Goal: Task Accomplishment & Management: Manage account settings

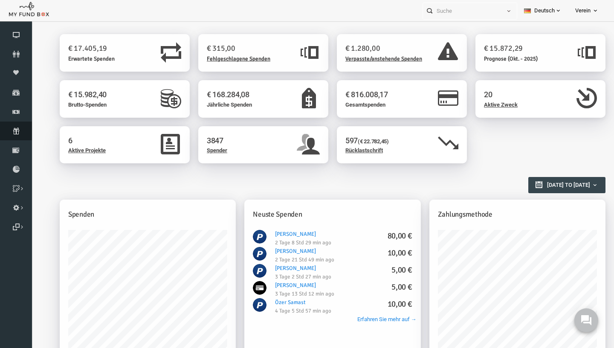
click at [22, 134] on icon at bounding box center [16, 131] width 32 height 7
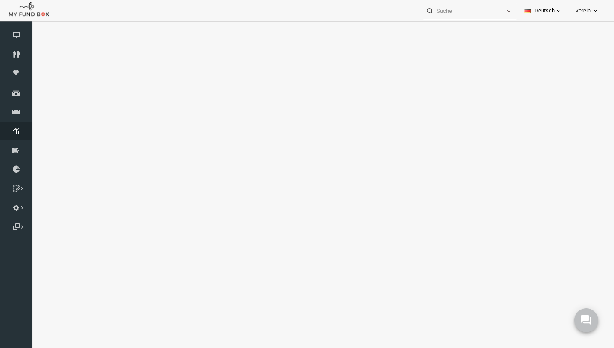
select select "100"
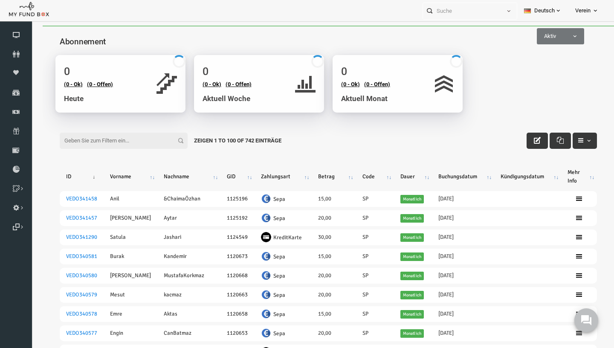
click at [140, 144] on input "Filter:" at bounding box center [112, 141] width 128 height 16
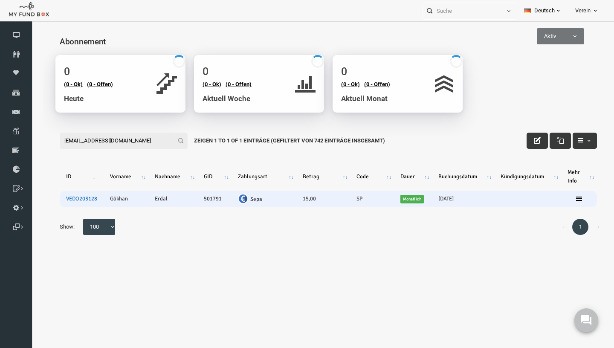
type input "erdalos@ok.de"
click at [72, 197] on link "VEDO203128" at bounding box center [69, 198] width 31 height 7
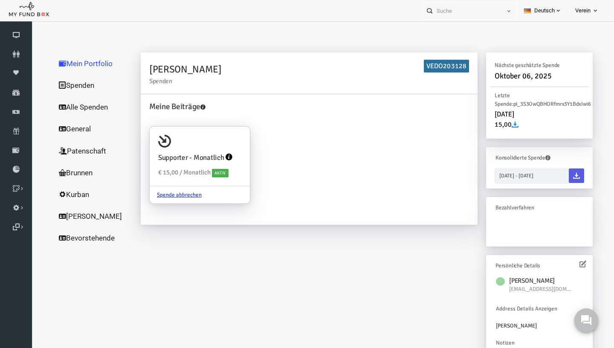
scroll to position [28, 0]
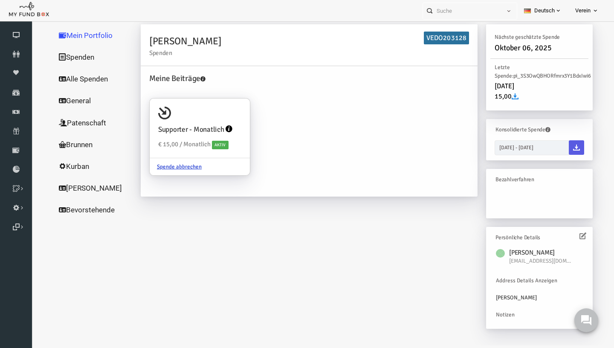
click at [571, 237] on icon at bounding box center [571, 235] width 7 height 7
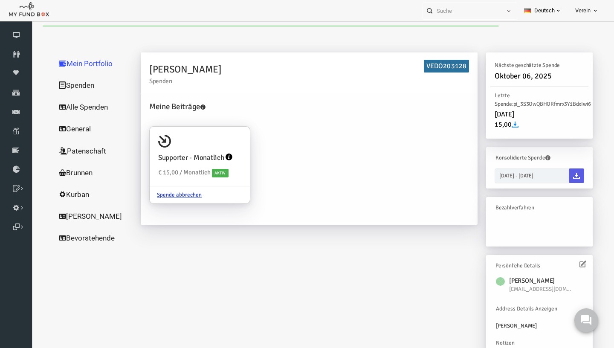
scroll to position [1, 0]
click at [542, 169] on input "22-09-2025 - 22-09-2025" at bounding box center [520, 175] width 75 height 15
type input "22-09-2025"
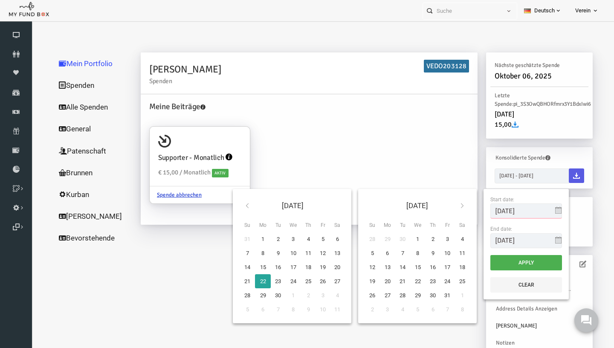
drag, startPoint x: 525, startPoint y: 212, endPoint x: 424, endPoint y: 203, distance: 101.0
click at [478, 209] on input "22-09-2025" at bounding box center [514, 210] width 72 height 15
type input "01-01-2024"
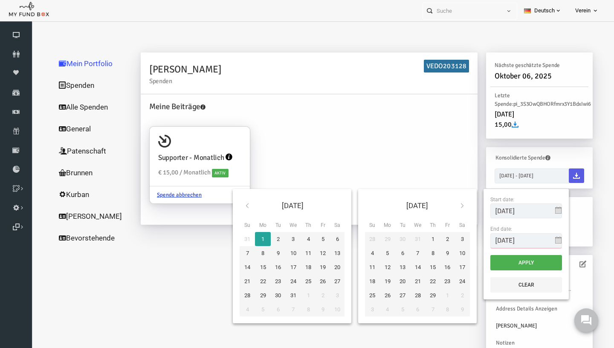
drag, startPoint x: 533, startPoint y: 238, endPoint x: 388, endPoint y: 224, distance: 145.2
click at [478, 233] on input "22-09-2025" at bounding box center [514, 240] width 72 height 15
type input "31-12-2024"
type input "02-02-2024"
type input "31-12-2024"
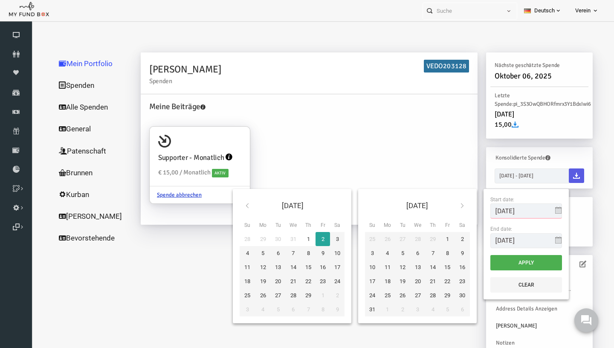
click at [492, 211] on input "02-02-2024" at bounding box center [514, 210] width 72 height 15
type input "01-01-2024"
click at [529, 265] on button "Apply" at bounding box center [514, 262] width 72 height 15
type input "01-01-2024 - 31-12-2024"
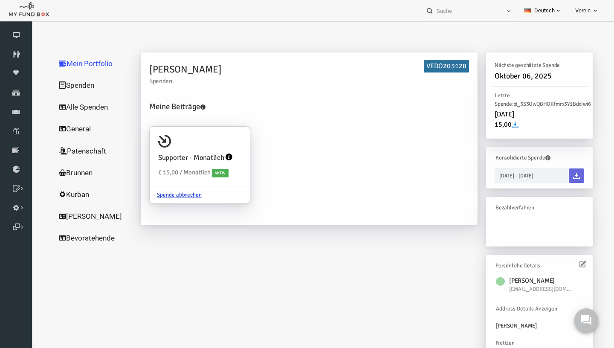
click at [563, 177] on icon at bounding box center [564, 175] width 7 height 7
click at [14, 134] on link "Abonnement" at bounding box center [16, 131] width 32 height 19
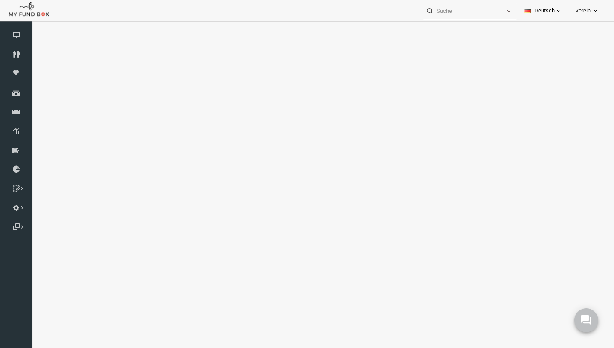
select select "100"
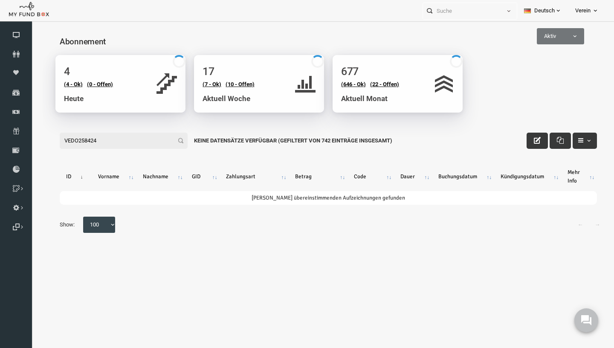
scroll to position [0, 0]
type input "VEDO258424"
click at [566, 32] on span "Aktiv" at bounding box center [548, 36] width 46 height 9
select select "all"
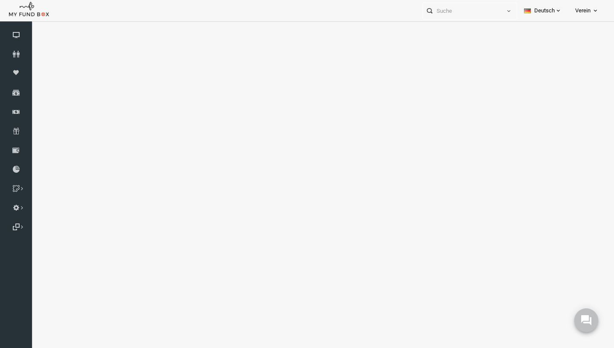
select select "100"
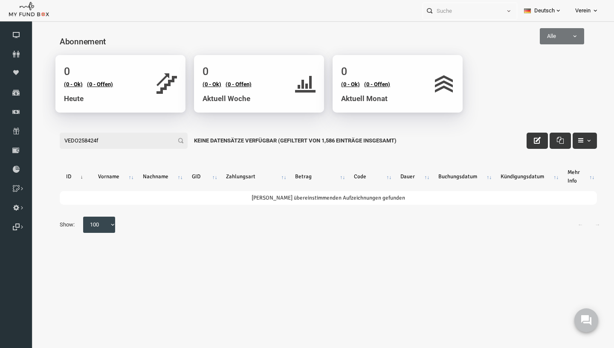
click at [92, 143] on input "VEDO258424f" at bounding box center [112, 141] width 128 height 16
paste input "69525"
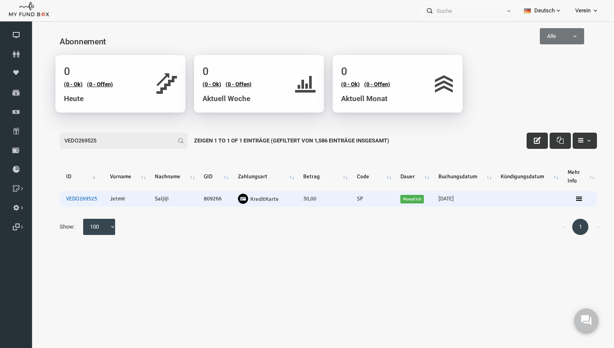
type input "VEDO269525"
click at [80, 200] on link "VEDO269525" at bounding box center [69, 198] width 31 height 7
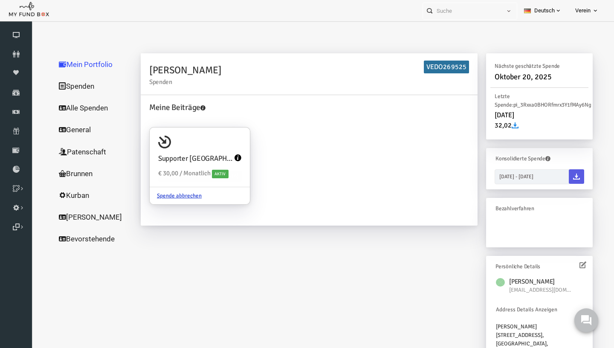
drag, startPoint x: 75, startPoint y: 207, endPoint x: 261, endPoint y: -6, distance: 283.8
